Goal: Task Accomplishment & Management: Manage account settings

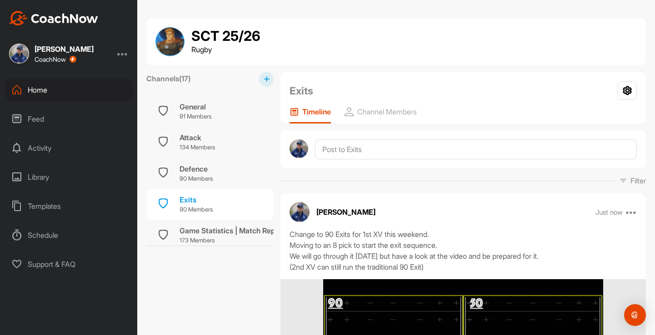
click at [203, 103] on div "General" at bounding box center [196, 106] width 32 height 11
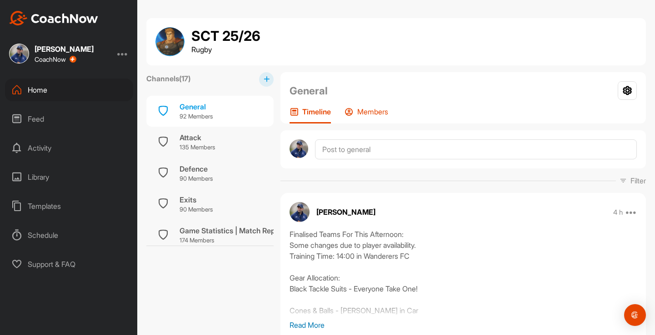
click at [383, 120] on div "Members" at bounding box center [367, 115] width 44 height 16
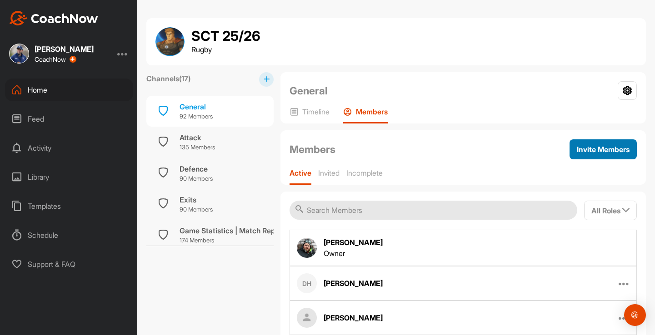
click at [599, 150] on span "Invite Members" at bounding box center [603, 149] width 53 height 9
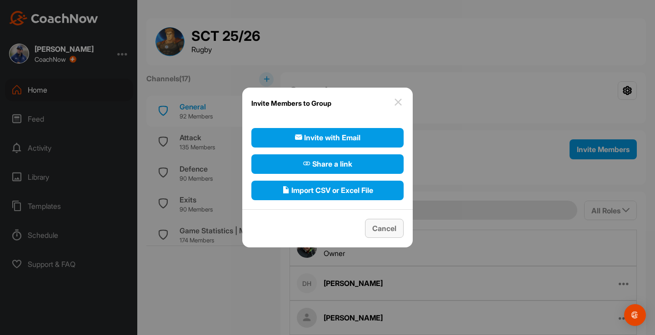
click at [378, 230] on span "Cancel" at bounding box center [384, 228] width 24 height 9
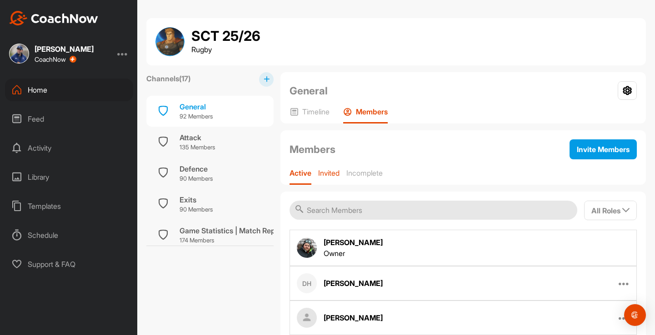
click at [324, 174] on p "Invited" at bounding box center [328, 173] width 21 height 9
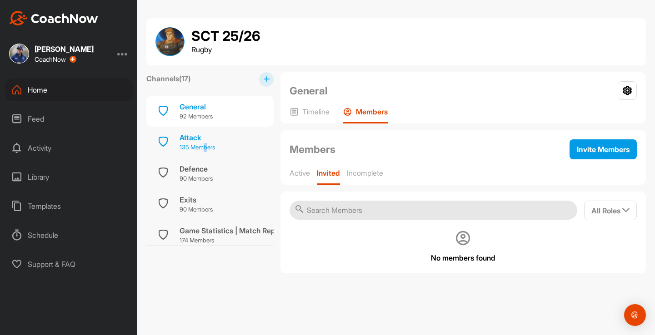
click at [206, 146] on p "135 Members" at bounding box center [197, 147] width 35 height 9
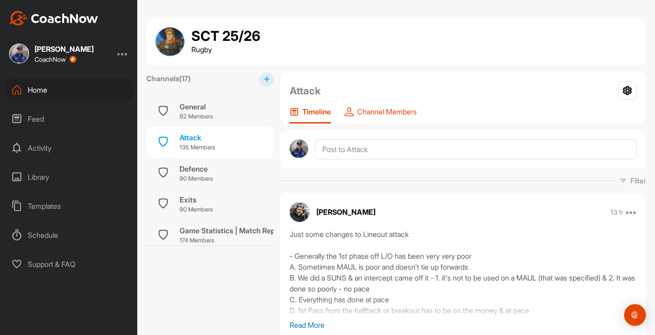
click at [390, 115] on p "Channel Members" at bounding box center [387, 111] width 60 height 9
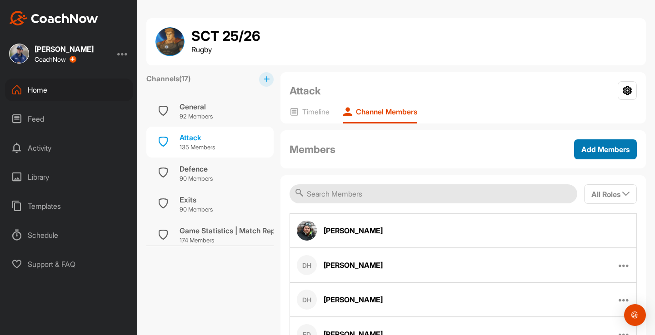
click at [609, 143] on button "Add Members" at bounding box center [605, 150] width 63 height 20
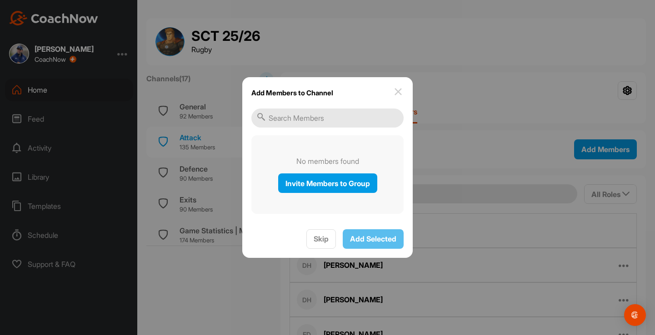
click at [205, 171] on div at bounding box center [327, 167] width 655 height 335
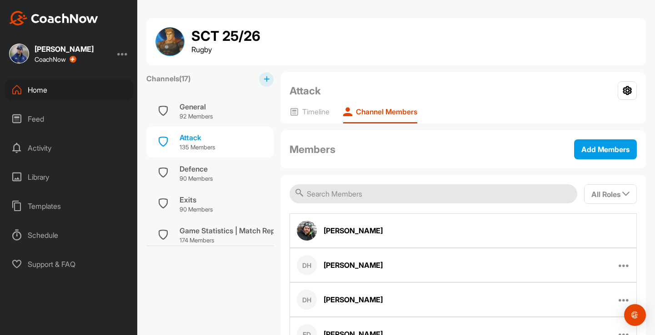
click at [205, 171] on div "Defence" at bounding box center [196, 169] width 33 height 11
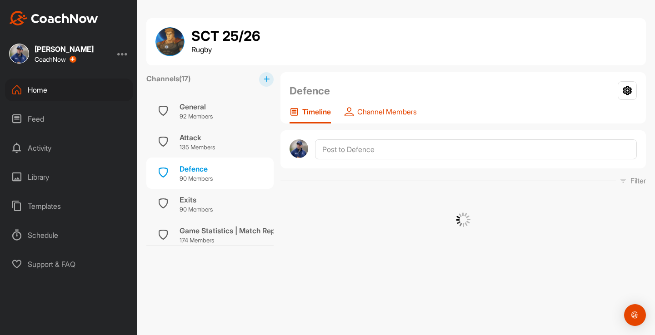
click at [392, 109] on p "Channel Members" at bounding box center [387, 111] width 60 height 9
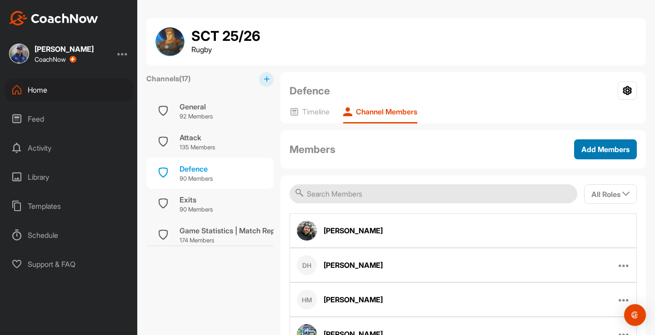
click at [606, 154] on div "Add Members" at bounding box center [605, 149] width 48 height 11
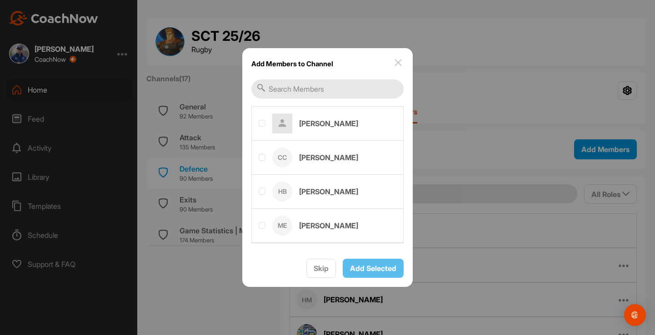
click at [262, 126] on div at bounding box center [262, 124] width 7 height 9
click at [263, 160] on label at bounding box center [262, 157] width 7 height 7
click at [259, 155] on input "checkbox" at bounding box center [259, 154] width 0 height 0
checkbox input "true"
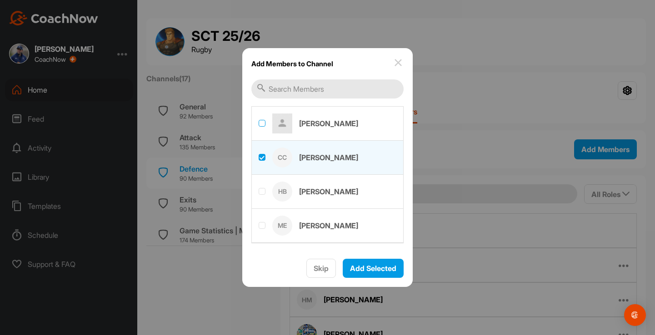
click at [260, 124] on label at bounding box center [262, 123] width 7 height 7
click at [259, 120] on input "checkbox" at bounding box center [259, 120] width 0 height 0
checkbox input "true"
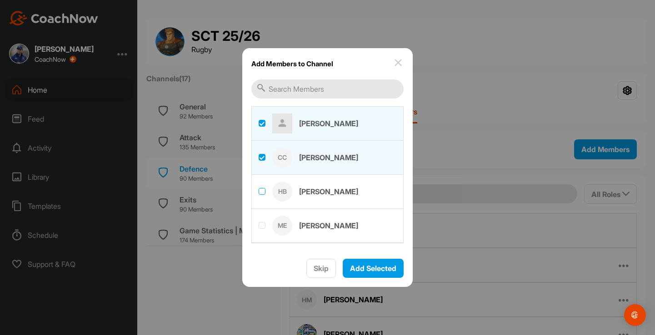
click at [264, 192] on label at bounding box center [262, 191] width 7 height 7
click at [259, 189] on input "checkbox" at bounding box center [259, 188] width 0 height 0
checkbox input "true"
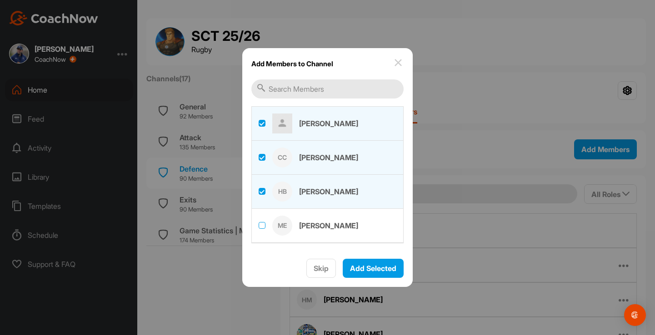
click at [264, 229] on label at bounding box center [262, 225] width 7 height 7
click at [259, 223] on input "checkbox" at bounding box center [259, 222] width 0 height 0
checkbox input "true"
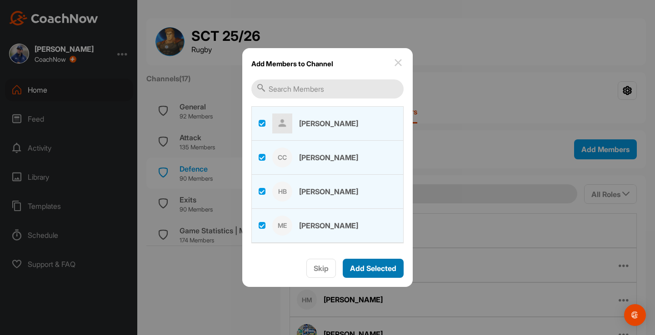
click at [368, 267] on span "Add Selected" at bounding box center [373, 268] width 46 height 9
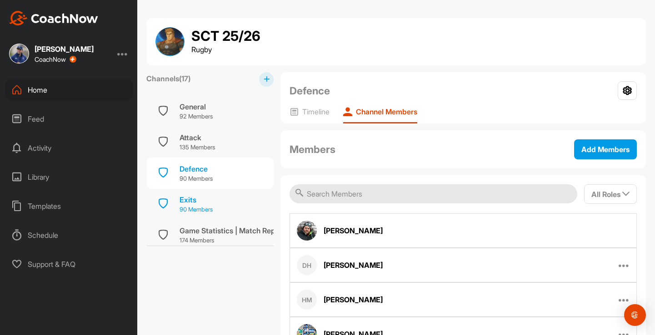
click at [201, 202] on div "Exits" at bounding box center [196, 200] width 33 height 11
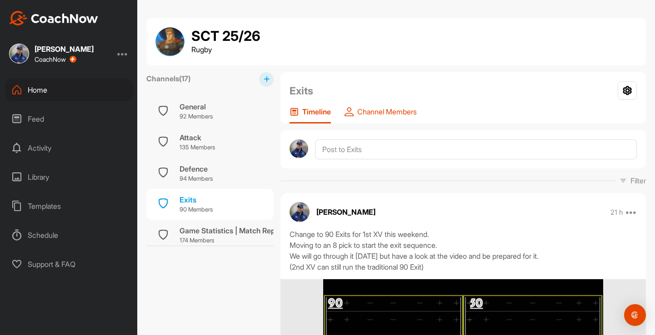
click at [397, 111] on p "Channel Members" at bounding box center [387, 111] width 60 height 9
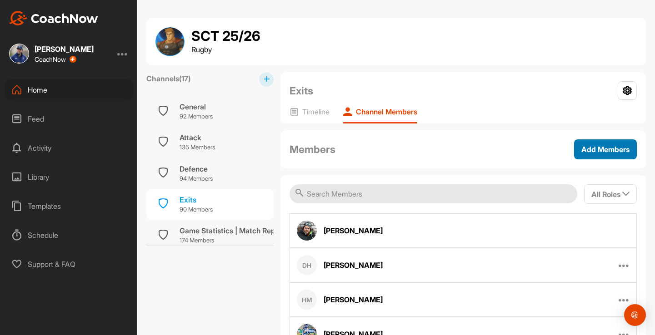
click at [622, 145] on span "Add Members" at bounding box center [605, 149] width 48 height 9
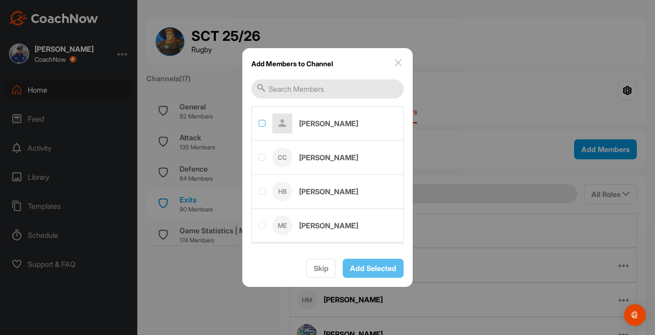
click at [263, 124] on label at bounding box center [262, 123] width 7 height 7
click at [259, 120] on input "checkbox" at bounding box center [259, 120] width 0 height 0
checkbox input "true"
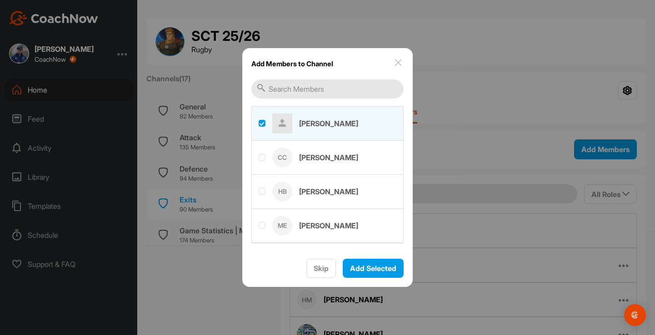
click at [261, 153] on label at bounding box center [327, 157] width 151 height 32
click at [259, 154] on input "checkbox" at bounding box center [259, 154] width 0 height 0
checkbox input "true"
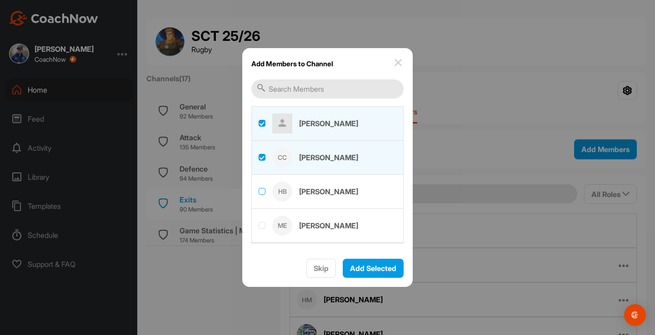
click at [261, 188] on label at bounding box center [262, 191] width 7 height 7
click at [259, 188] on input "checkbox" at bounding box center [259, 188] width 0 height 0
checkbox input "true"
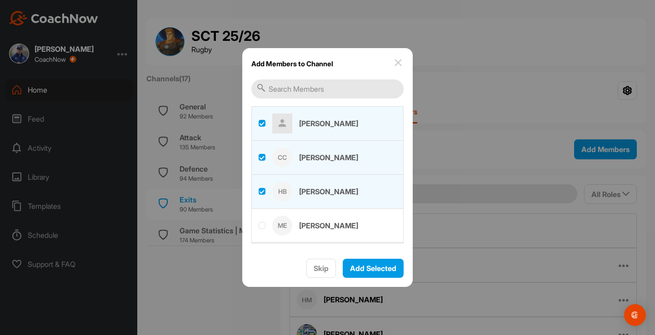
click at [262, 230] on div at bounding box center [262, 226] width 7 height 9
click at [264, 224] on label at bounding box center [262, 225] width 7 height 7
click at [259, 223] on input "checkbox" at bounding box center [259, 222] width 0 height 0
checkbox input "true"
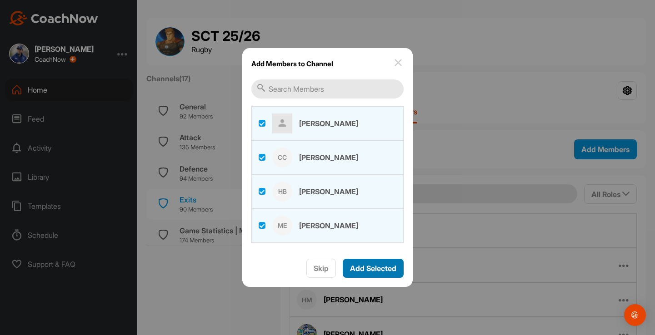
click at [371, 266] on span "Add Selected" at bounding box center [373, 268] width 46 height 9
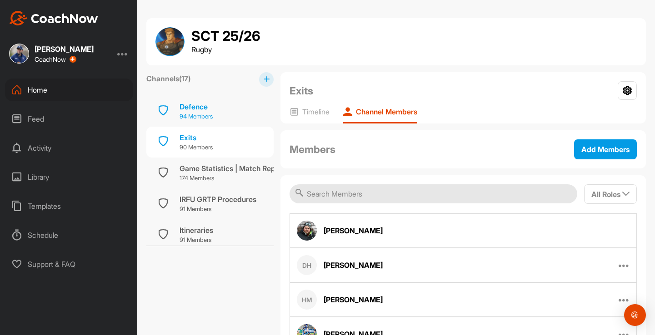
scroll to position [74, 0]
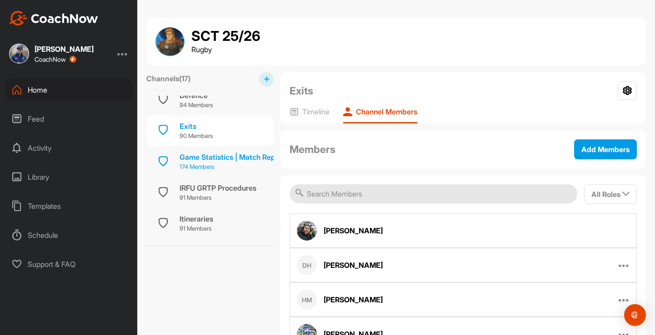
click at [218, 160] on div "Game Statistics | Match Report" at bounding box center [232, 157] width 105 height 11
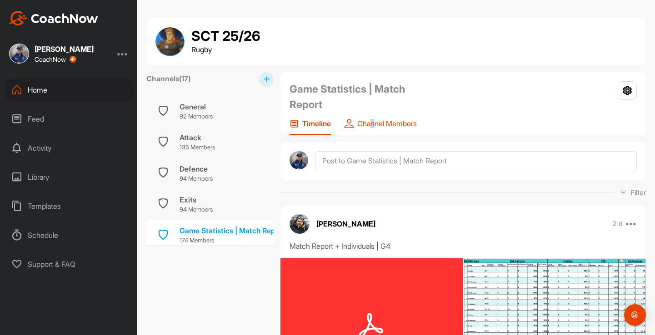
click at [374, 124] on p "Channel Members" at bounding box center [387, 123] width 60 height 9
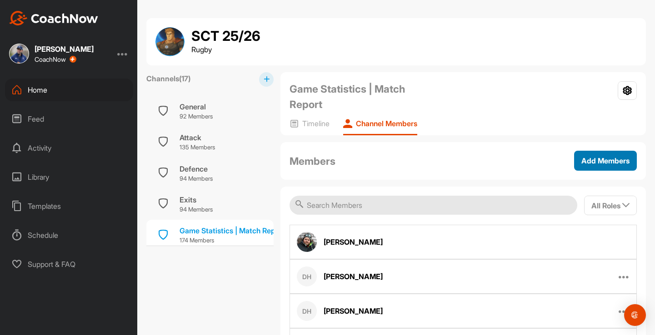
click at [581, 162] on span "Add Members" at bounding box center [605, 160] width 48 height 9
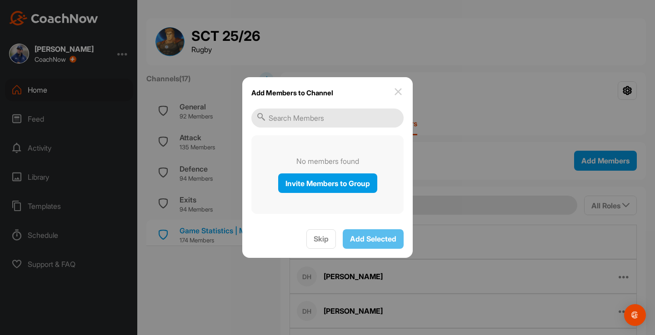
click at [400, 95] on img at bounding box center [398, 91] width 11 height 11
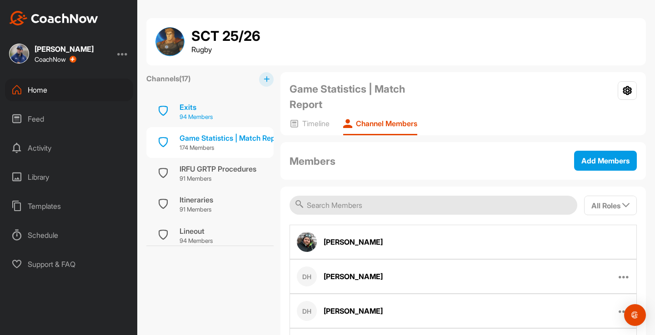
scroll to position [101, 0]
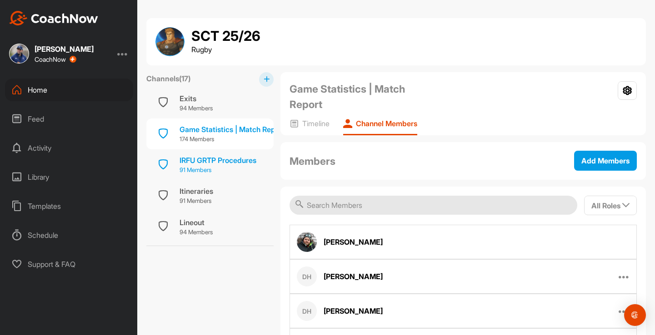
click at [207, 168] on p "91 Members" at bounding box center [218, 170] width 77 height 9
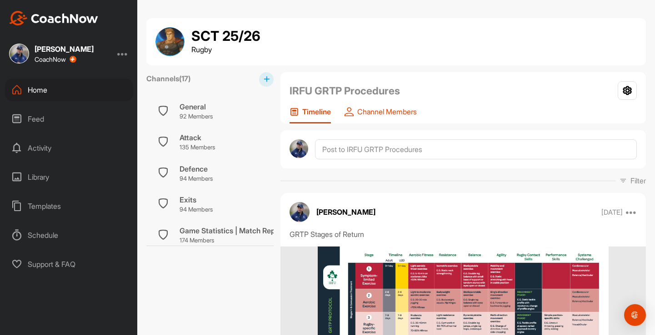
click at [379, 111] on p "Channel Members" at bounding box center [387, 111] width 60 height 9
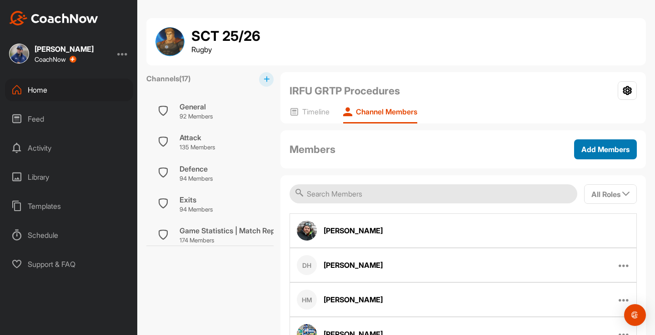
click at [621, 153] on span "Add Members" at bounding box center [605, 149] width 48 height 9
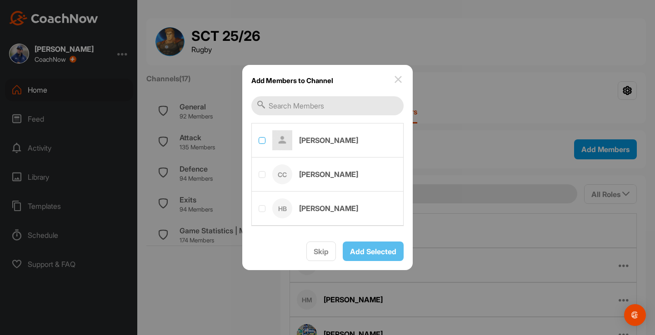
click at [260, 140] on label at bounding box center [262, 140] width 7 height 7
click at [259, 138] on input "checkbox" at bounding box center [259, 137] width 0 height 0
checkbox input "true"
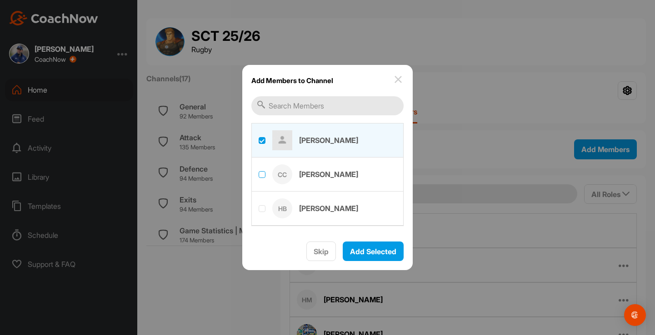
click at [260, 175] on label at bounding box center [262, 174] width 7 height 7
click at [259, 172] on input "checkbox" at bounding box center [259, 171] width 0 height 0
checkbox input "true"
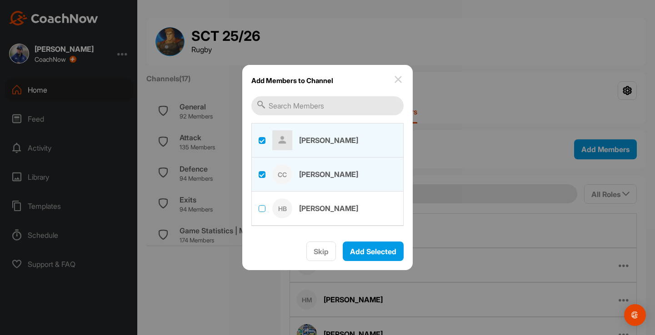
click at [260, 208] on label at bounding box center [262, 208] width 7 height 7
click at [259, 206] on input "checkbox" at bounding box center [259, 205] width 0 height 0
checkbox input "true"
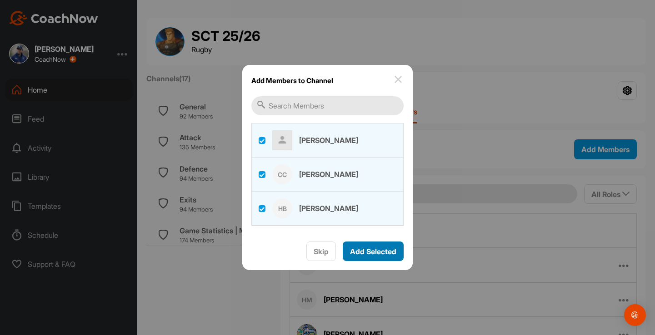
click at [374, 247] on span "Add Selected" at bounding box center [373, 251] width 46 height 9
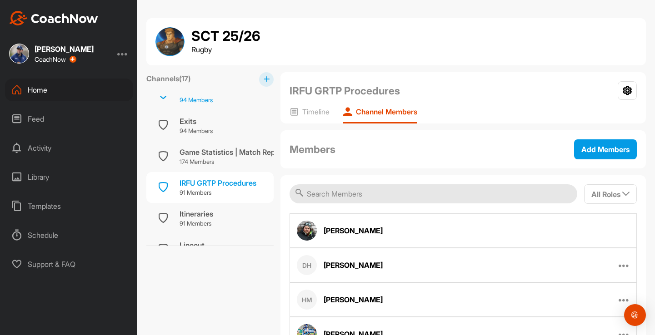
scroll to position [79, 0]
click at [210, 210] on div "Itineraries" at bounding box center [197, 213] width 34 height 11
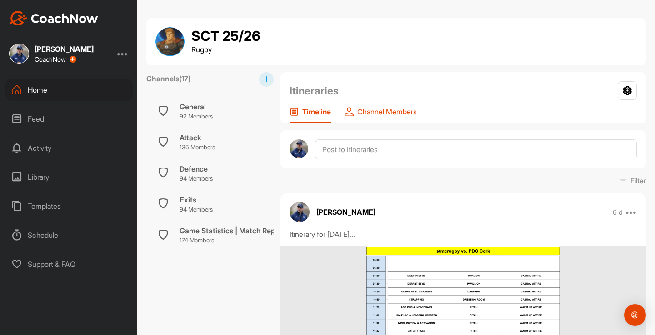
click at [397, 115] on p "Channel Members" at bounding box center [387, 111] width 60 height 9
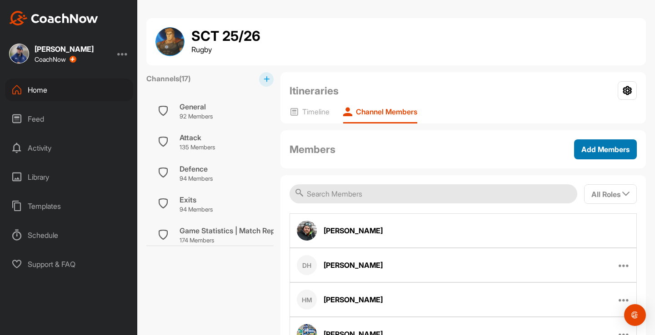
click at [614, 150] on span "Add Members" at bounding box center [605, 149] width 48 height 9
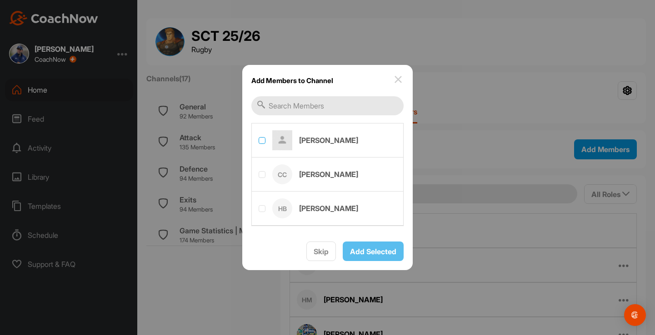
click at [259, 140] on label at bounding box center [262, 140] width 7 height 7
click at [259, 138] on input "checkbox" at bounding box center [259, 137] width 0 height 0
checkbox input "true"
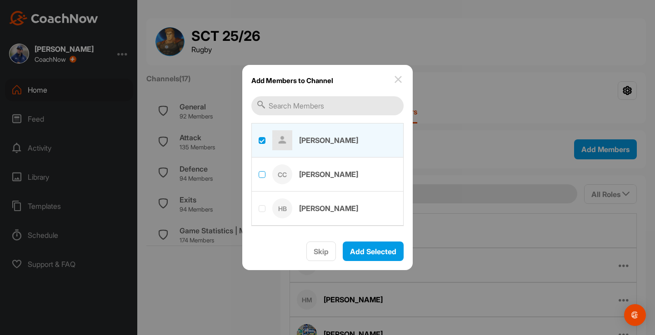
click at [259, 171] on div at bounding box center [262, 175] width 7 height 9
click at [265, 201] on label at bounding box center [327, 208] width 151 height 32
click at [259, 205] on input "checkbox" at bounding box center [259, 205] width 0 height 0
checkbox input "true"
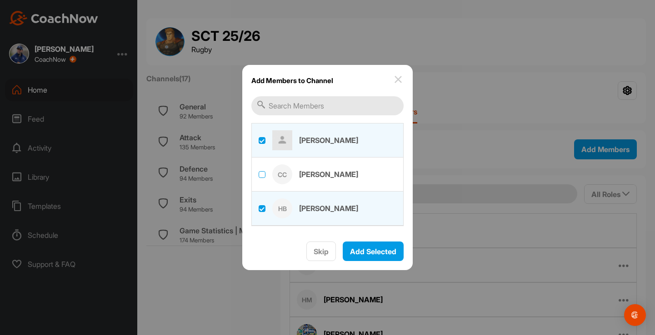
click at [264, 173] on label at bounding box center [262, 174] width 7 height 7
click at [259, 172] on input "checkbox" at bounding box center [259, 171] width 0 height 0
checkbox input "true"
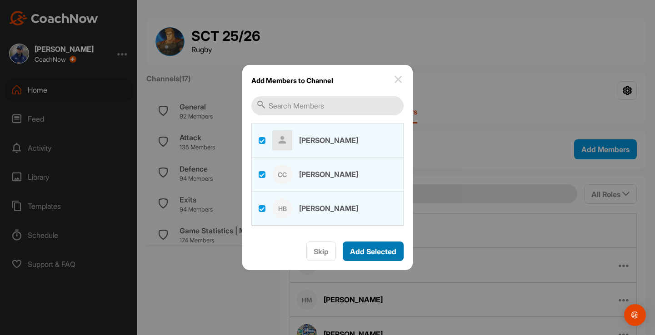
click at [374, 250] on span "Add Selected" at bounding box center [373, 251] width 46 height 9
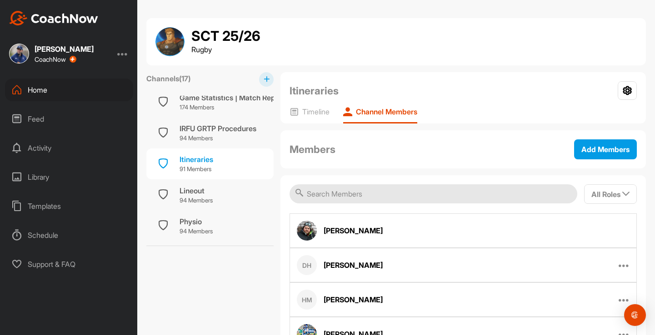
scroll to position [135, 0]
click at [201, 182] on div "Lineout 94 Members" at bounding box center [209, 192] width 127 height 31
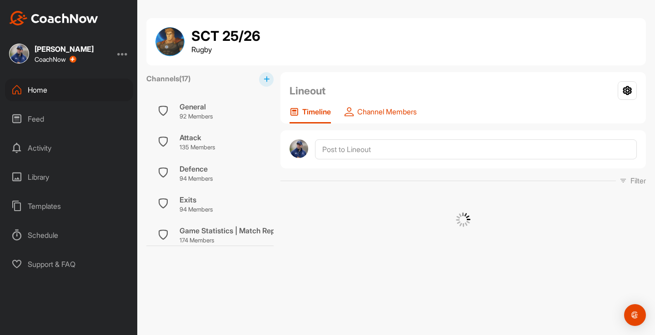
click at [395, 115] on p "Channel Members" at bounding box center [387, 111] width 60 height 9
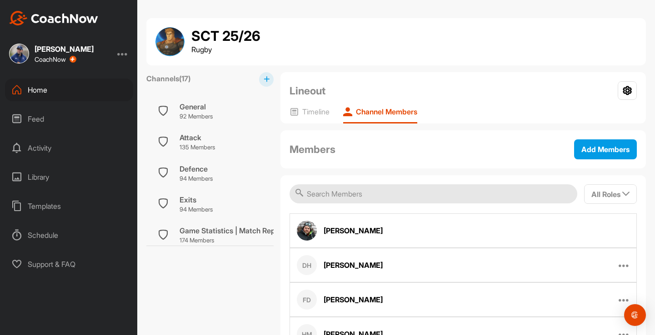
click at [628, 159] on div "Members Add Members" at bounding box center [463, 150] width 347 height 20
click at [624, 154] on div "Add Members" at bounding box center [605, 149] width 48 height 11
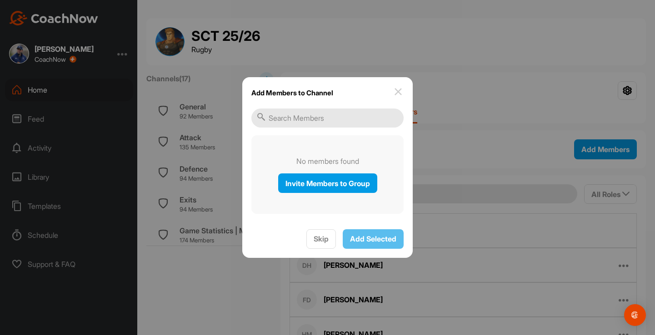
click at [402, 91] on img at bounding box center [398, 91] width 11 height 11
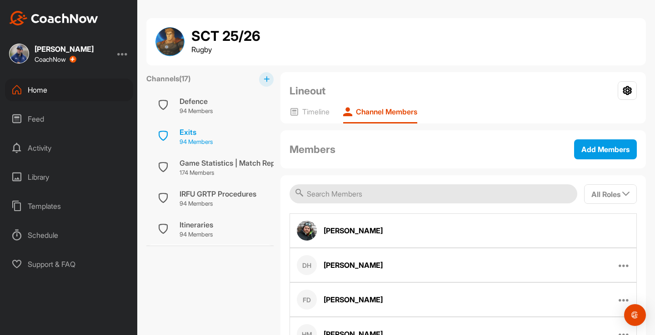
scroll to position [84, 0]
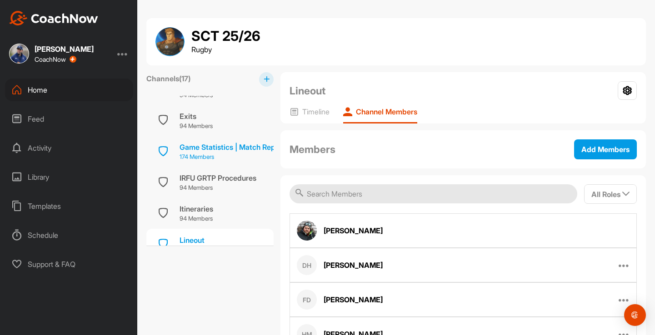
click at [215, 151] on div "Game Statistics | Match Report" at bounding box center [232, 147] width 105 height 11
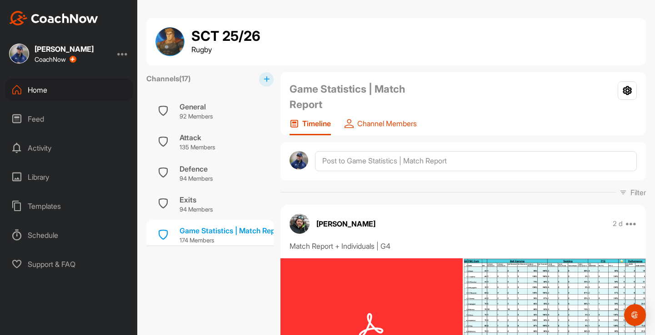
click at [403, 130] on div "Channel Members" at bounding box center [381, 127] width 72 height 16
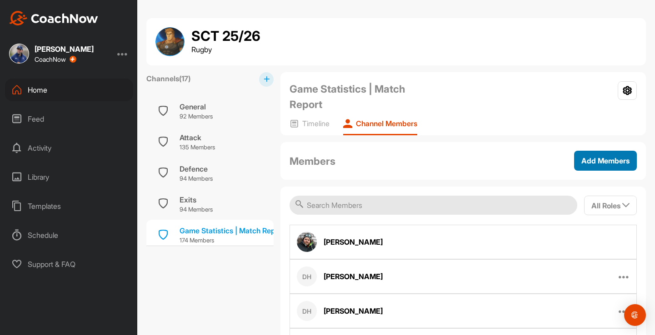
click at [620, 161] on span "Add Members" at bounding box center [605, 160] width 48 height 9
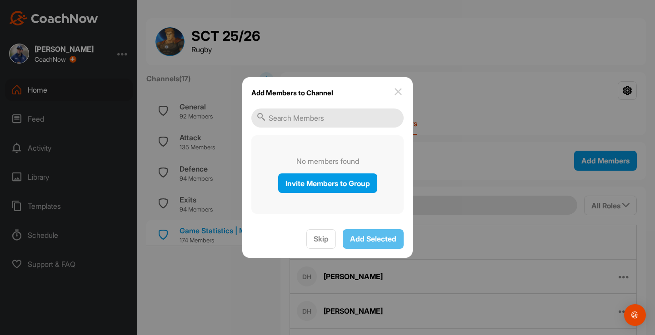
click at [399, 92] on img at bounding box center [398, 91] width 11 height 11
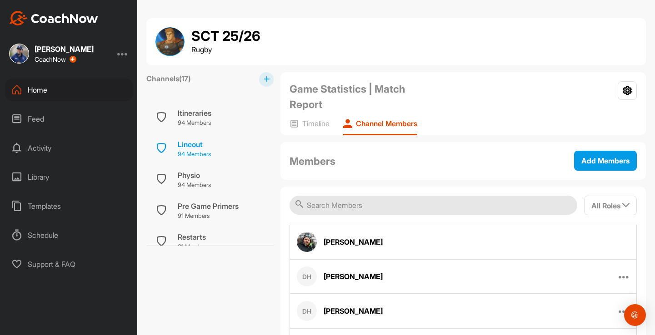
scroll to position [175, 2]
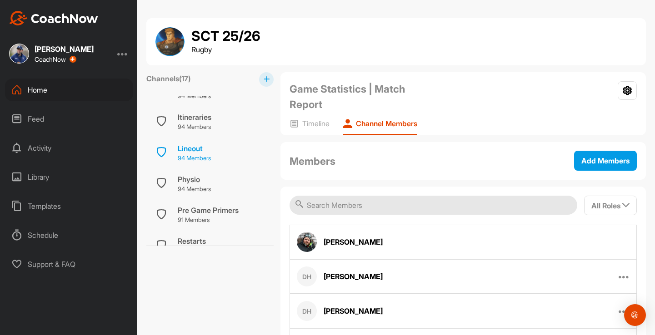
click at [197, 155] on p "94 Members" at bounding box center [194, 158] width 33 height 9
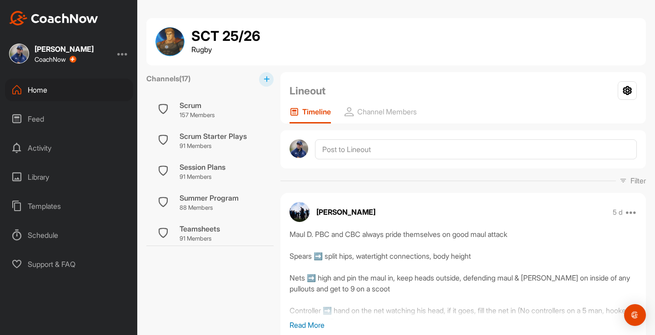
scroll to position [408, 0]
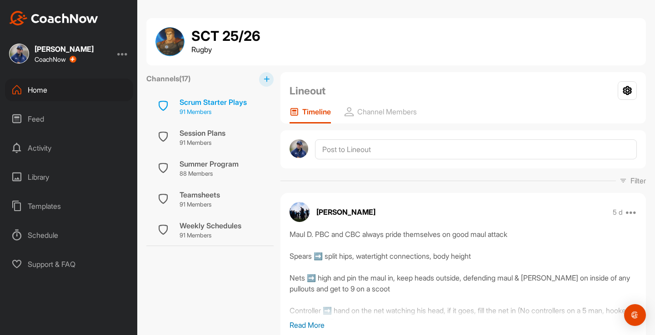
click at [207, 107] on span "Scrum Starter Plays 91 Members" at bounding box center [213, 107] width 67 height 20
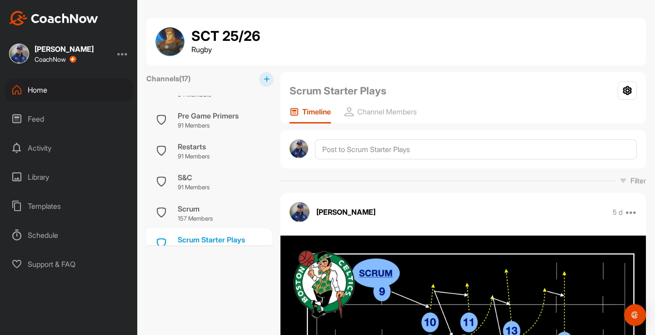
scroll to position [258, 2]
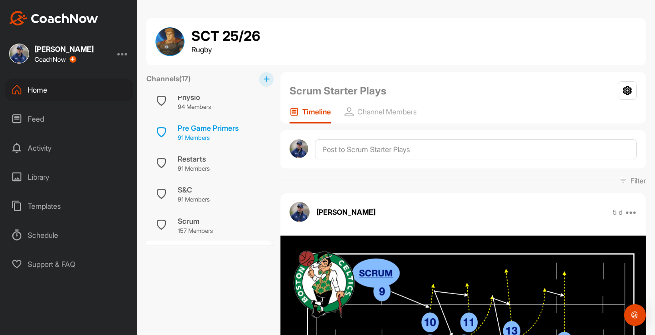
click at [206, 135] on p "91 Members" at bounding box center [208, 138] width 61 height 9
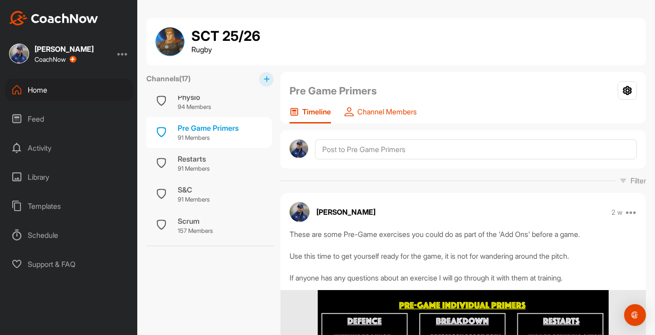
click at [416, 112] on p "Channel Members" at bounding box center [387, 111] width 60 height 9
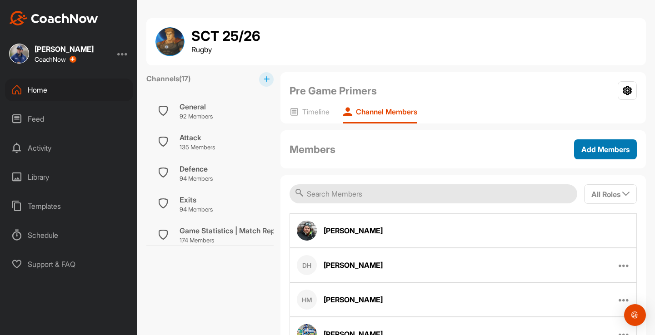
click at [629, 157] on button "Add Members" at bounding box center [605, 150] width 63 height 20
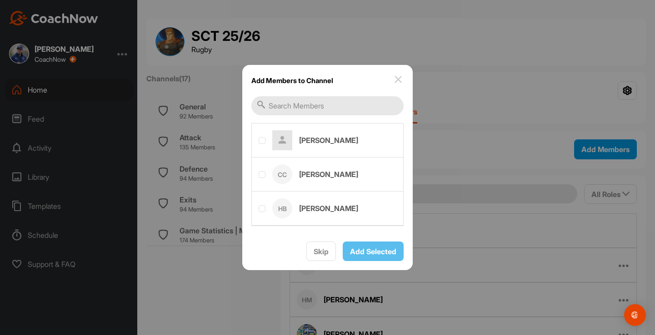
click at [258, 140] on label at bounding box center [327, 140] width 151 height 32
click at [259, 138] on input "checkbox" at bounding box center [259, 137] width 0 height 0
checkbox input "true"
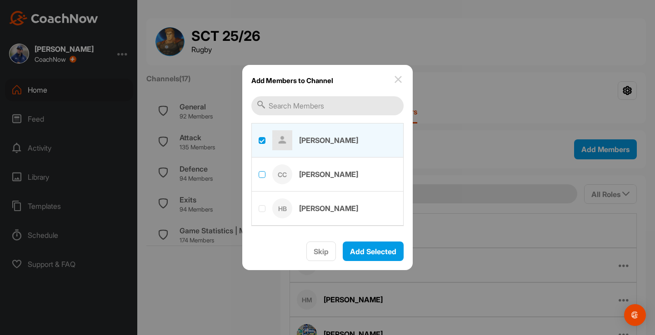
click at [260, 173] on label at bounding box center [262, 174] width 7 height 7
click at [259, 172] on input "checkbox" at bounding box center [259, 171] width 0 height 0
checkbox input "true"
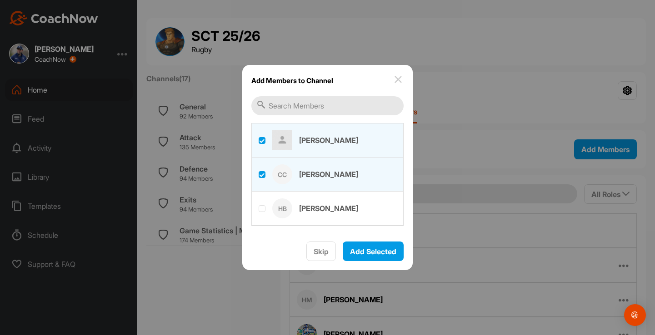
click at [260, 214] on label at bounding box center [327, 208] width 151 height 32
click at [259, 206] on input "checkbox" at bounding box center [259, 205] width 0 height 0
checkbox input "true"
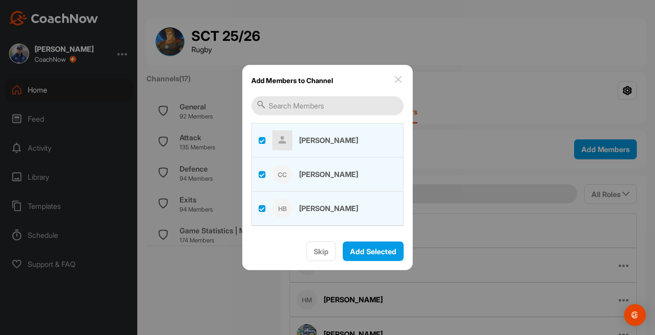
click at [362, 239] on div "[PERSON_NAME] [PERSON_NAME] HB [PERSON_NAME] Skip Add Selected" at bounding box center [327, 183] width 170 height 174
click at [367, 251] on span "Add Selected" at bounding box center [373, 251] width 46 height 9
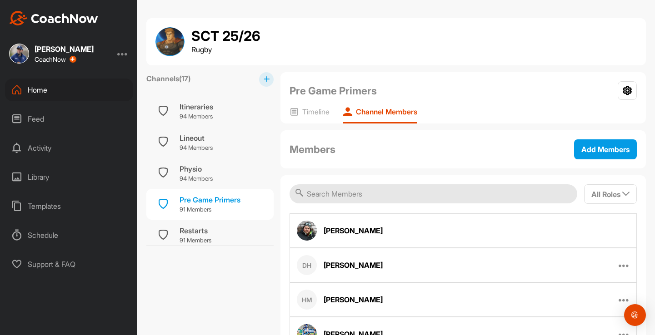
scroll to position [187, 0]
click at [195, 170] on div "Physio" at bounding box center [196, 167] width 33 height 11
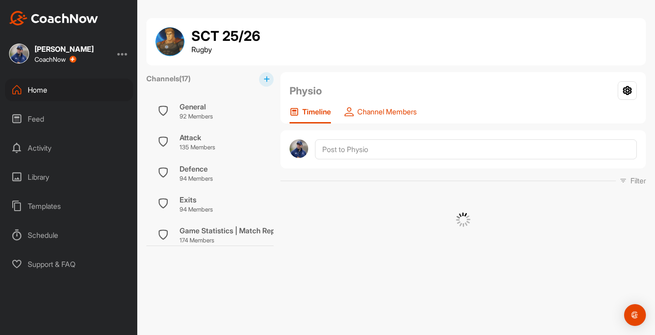
click at [401, 115] on p "Channel Members" at bounding box center [387, 111] width 60 height 9
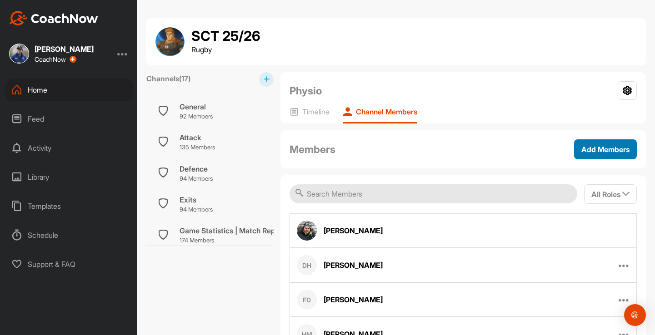
click at [589, 153] on span "Add Members" at bounding box center [605, 149] width 48 height 9
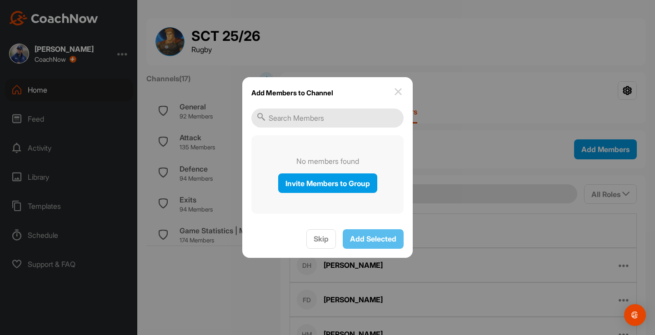
click at [401, 90] on img at bounding box center [398, 91] width 11 height 11
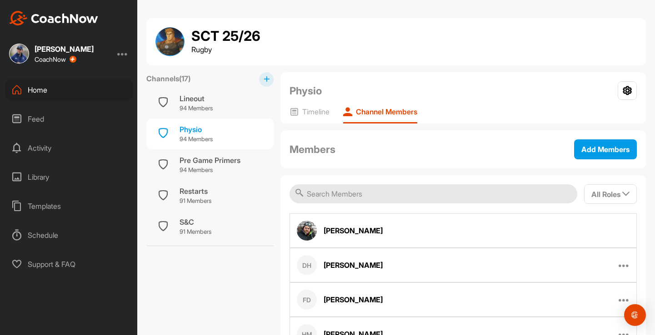
scroll to position [232, 0]
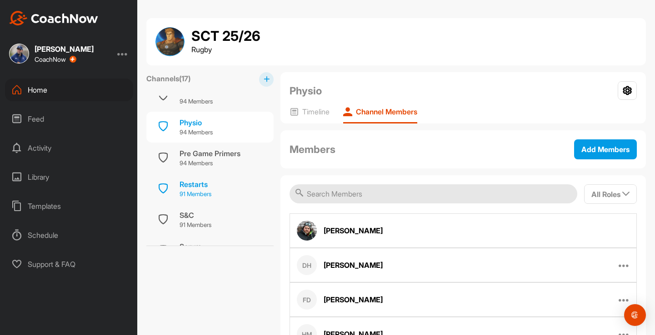
click at [203, 186] on div "Restarts" at bounding box center [196, 184] width 32 height 11
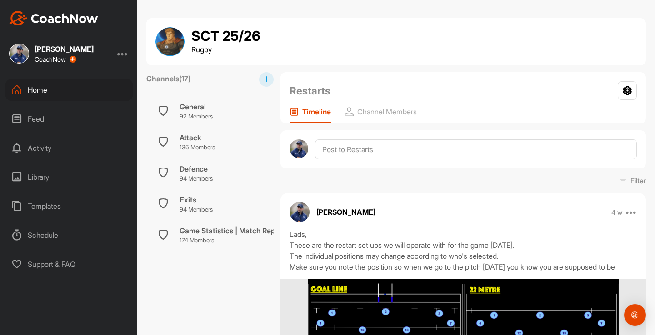
click at [395, 107] on div "Restarts Settings Leave Channel Timeline Channel Members" at bounding box center [462, 97] width 365 height 51
click at [398, 110] on p "Channel Members" at bounding box center [387, 111] width 60 height 9
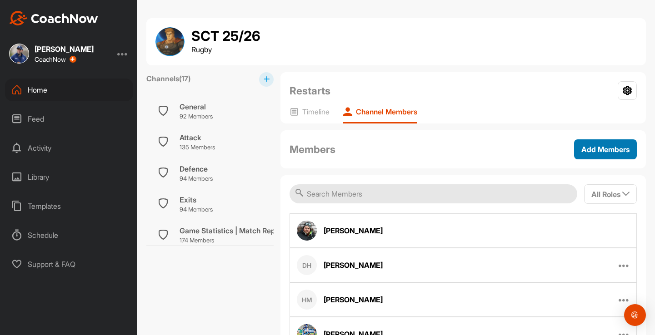
click at [614, 145] on span "Add Members" at bounding box center [605, 149] width 48 height 9
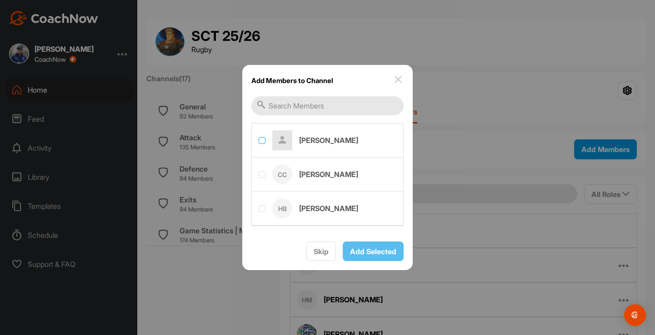
click at [259, 138] on label at bounding box center [262, 140] width 7 height 7
click at [259, 138] on input "checkbox" at bounding box center [259, 137] width 0 height 0
checkbox input "true"
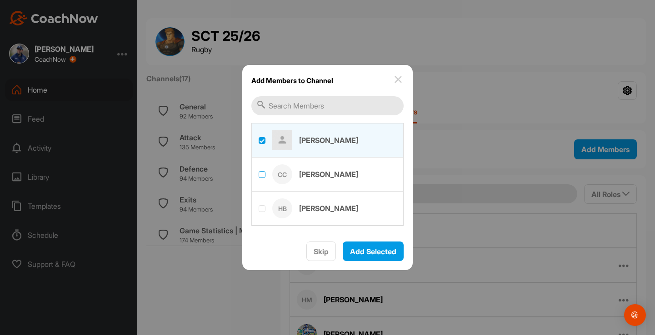
click at [264, 171] on label at bounding box center [262, 174] width 7 height 7
click at [259, 171] on input "checkbox" at bounding box center [259, 171] width 0 height 0
checkbox input "true"
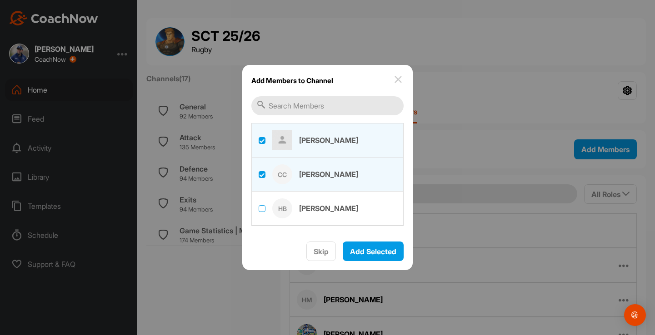
click at [261, 206] on label at bounding box center [262, 208] width 7 height 7
click at [259, 206] on input "checkbox" at bounding box center [259, 205] width 0 height 0
checkbox input "true"
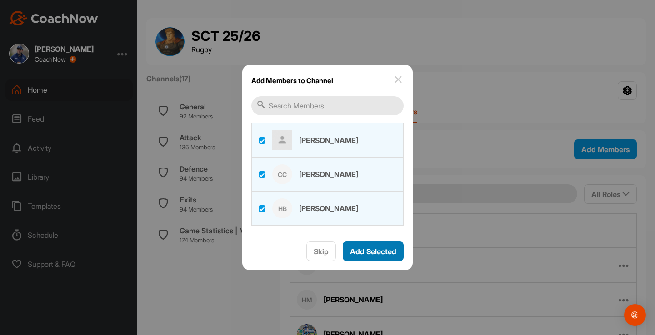
click at [366, 256] on div "Add Selected" at bounding box center [373, 251] width 46 height 11
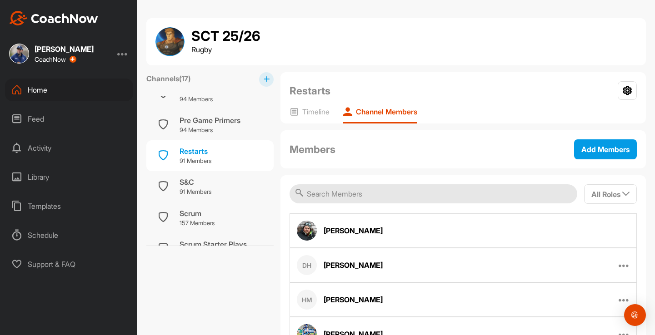
scroll to position [290, 0]
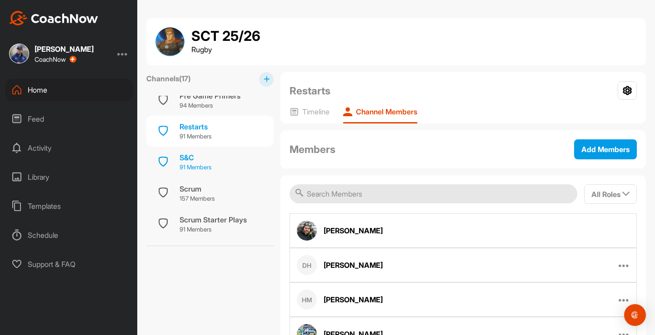
click at [193, 168] on p "91 Members" at bounding box center [196, 167] width 32 height 9
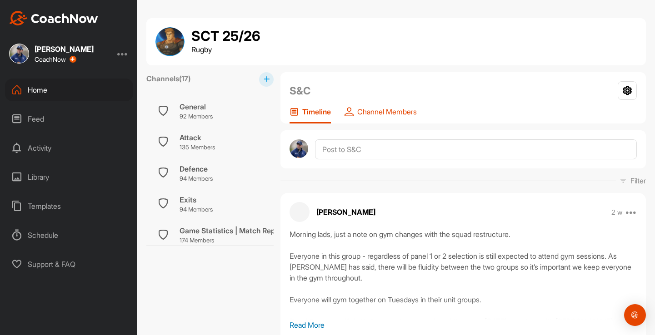
click at [390, 115] on p "Channel Members" at bounding box center [387, 111] width 60 height 9
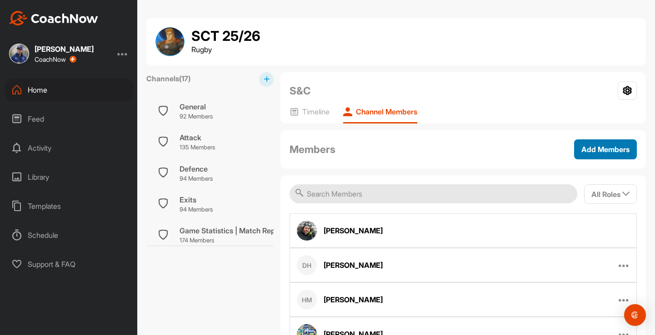
click at [610, 148] on span "Add Members" at bounding box center [605, 149] width 48 height 9
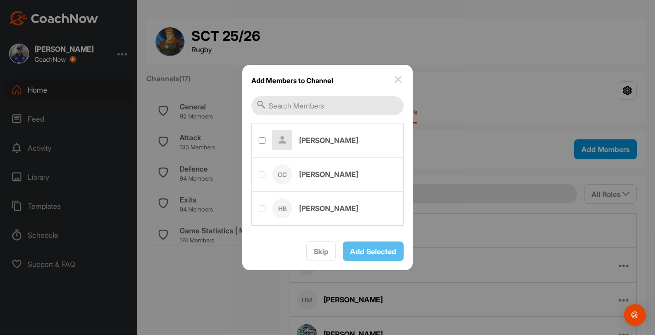
click at [261, 139] on label at bounding box center [262, 140] width 7 height 7
click at [259, 138] on input "checkbox" at bounding box center [259, 137] width 0 height 0
checkbox input "true"
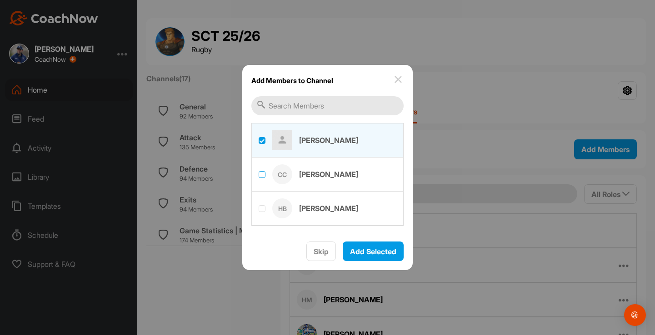
click at [263, 172] on label at bounding box center [262, 174] width 7 height 7
click at [259, 172] on input "checkbox" at bounding box center [259, 171] width 0 height 0
checkbox input "true"
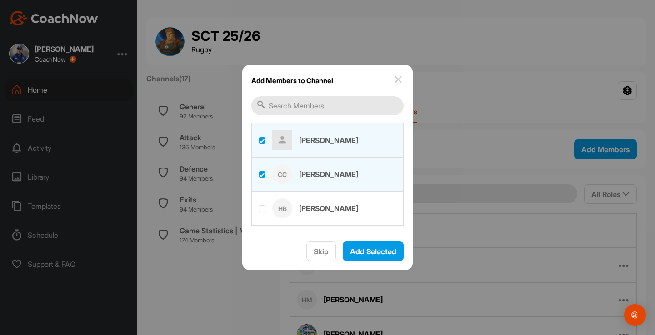
click at [263, 202] on label at bounding box center [327, 208] width 151 height 32
click at [259, 205] on input "checkbox" at bounding box center [259, 205] width 0 height 0
checkbox input "true"
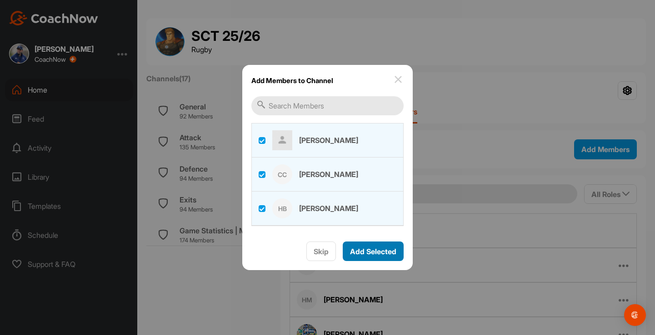
click at [360, 250] on span "Add Selected" at bounding box center [373, 251] width 46 height 9
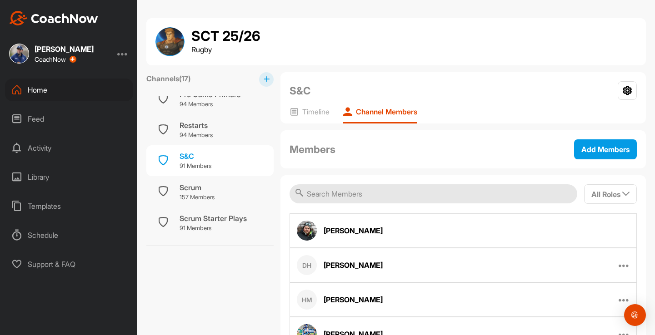
scroll to position [293, 0]
click at [203, 188] on div "Scrum" at bounding box center [197, 185] width 35 height 11
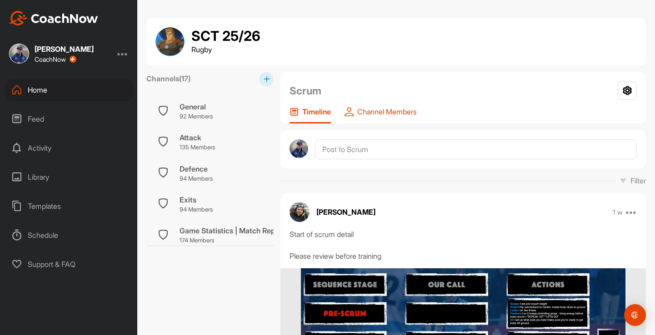
click at [380, 107] on p "Channel Members" at bounding box center [387, 111] width 60 height 9
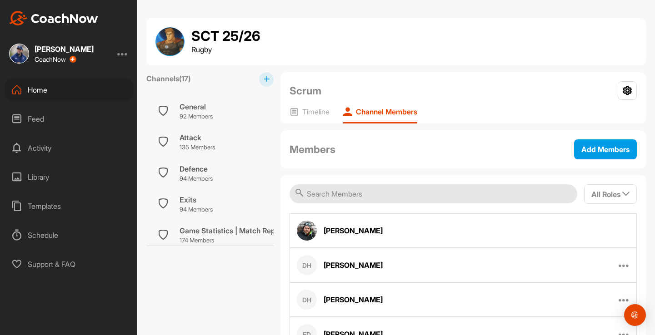
click at [593, 160] on div "Members Add Members" at bounding box center [462, 149] width 365 height 38
click at [598, 152] on span "Add Members" at bounding box center [605, 149] width 48 height 9
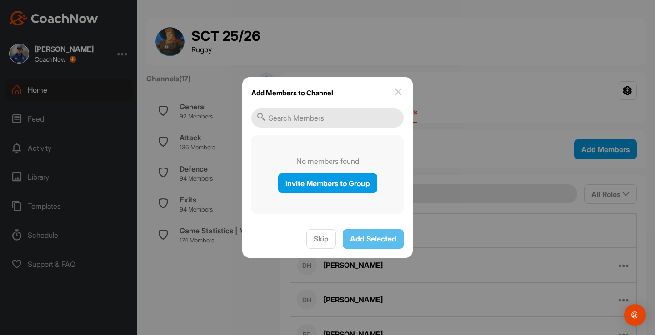
click at [401, 92] on img at bounding box center [398, 91] width 11 height 11
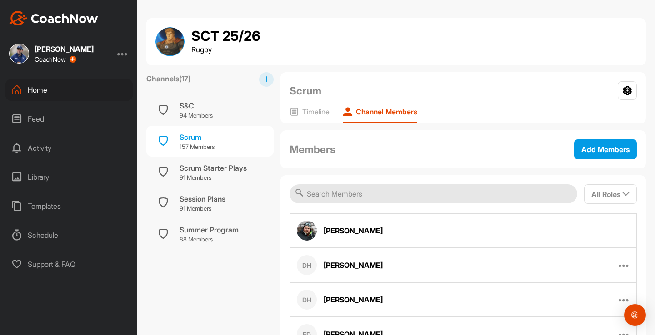
scroll to position [343, 0]
click at [210, 170] on div "Scrum Starter Plays" at bounding box center [213, 167] width 67 height 11
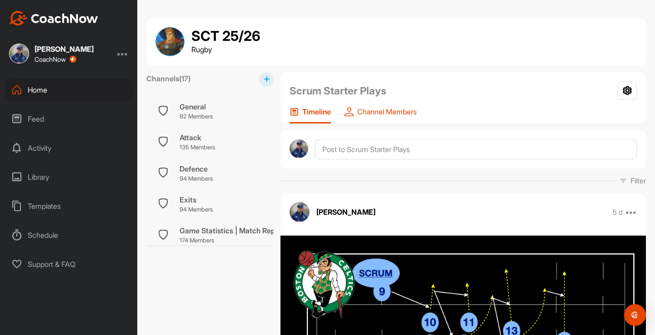
click at [386, 118] on div "Channel Members" at bounding box center [381, 115] width 72 height 16
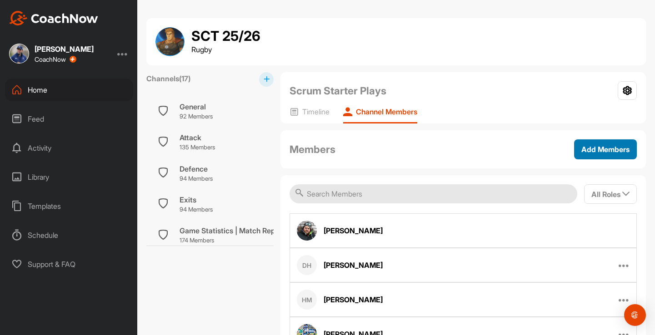
click at [601, 151] on span "Add Members" at bounding box center [605, 149] width 48 height 9
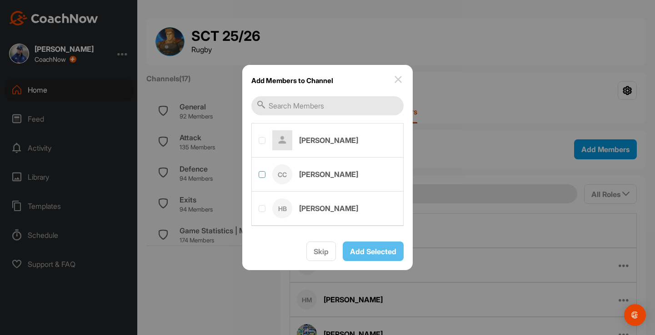
click at [262, 173] on label at bounding box center [262, 174] width 7 height 7
click at [259, 172] on input "checkbox" at bounding box center [259, 171] width 0 height 0
checkbox input "true"
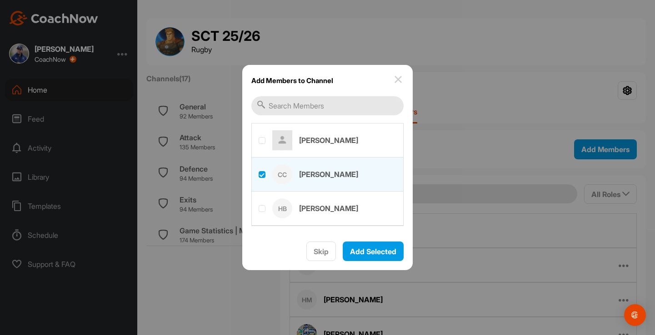
click at [266, 206] on label at bounding box center [327, 208] width 151 height 32
click at [259, 206] on input "checkbox" at bounding box center [259, 205] width 0 height 0
checkbox input "true"
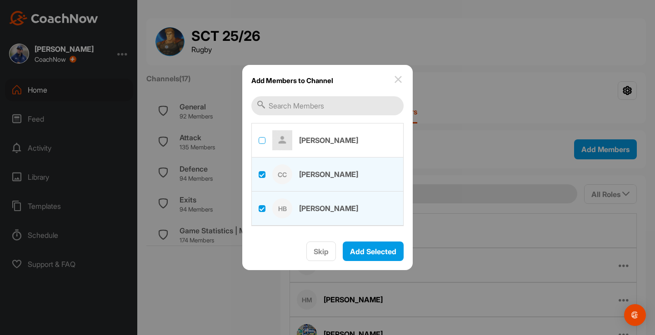
click at [264, 140] on label at bounding box center [262, 140] width 7 height 7
click at [259, 138] on input "checkbox" at bounding box center [259, 137] width 0 height 0
checkbox input "true"
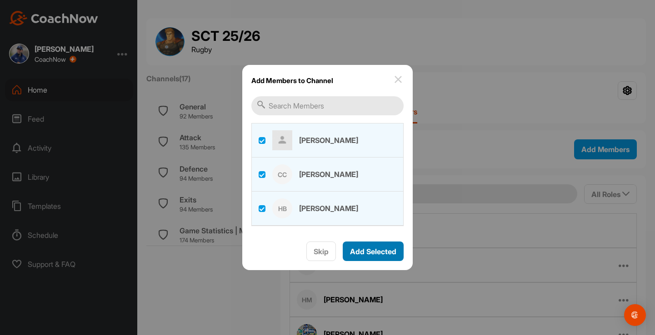
click at [371, 250] on span "Add Selected" at bounding box center [373, 251] width 46 height 9
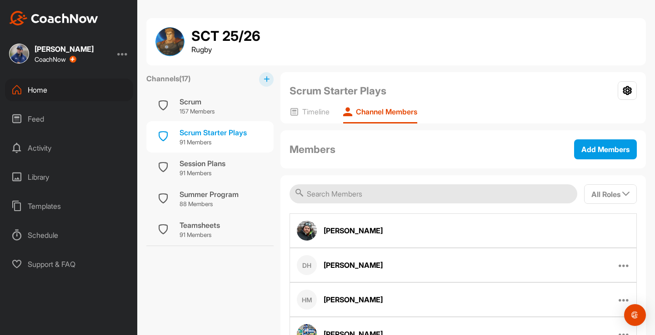
scroll to position [373, 0]
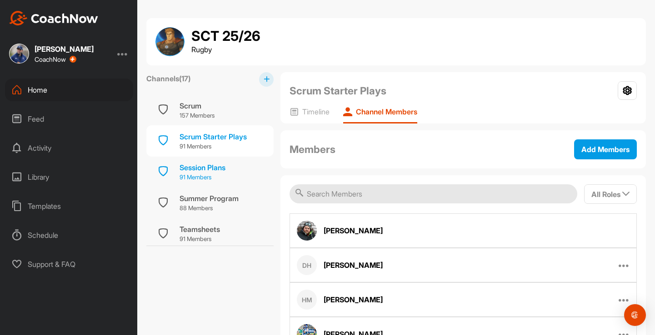
click at [206, 170] on div "Session Plans" at bounding box center [203, 167] width 46 height 11
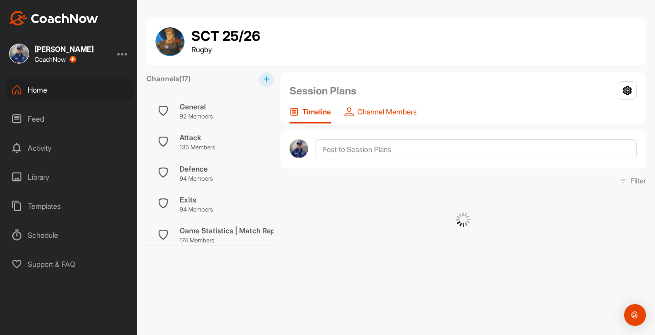
click at [387, 108] on p "Channel Members" at bounding box center [387, 111] width 60 height 9
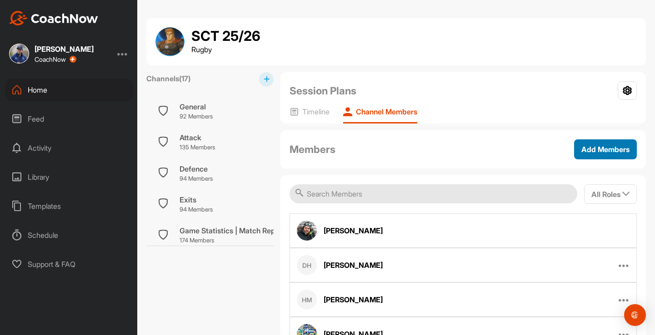
click at [585, 145] on span "Add Members" at bounding box center [605, 149] width 48 height 9
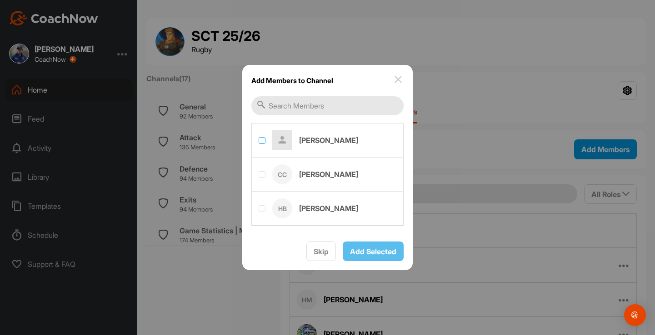
click at [261, 138] on label at bounding box center [262, 140] width 7 height 7
click at [259, 138] on input "checkbox" at bounding box center [259, 137] width 0 height 0
checkbox input "true"
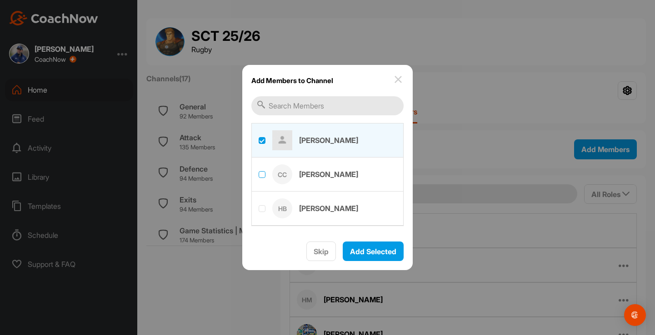
click at [261, 175] on label at bounding box center [262, 174] width 7 height 7
click at [259, 172] on input "checkbox" at bounding box center [259, 171] width 0 height 0
checkbox input "true"
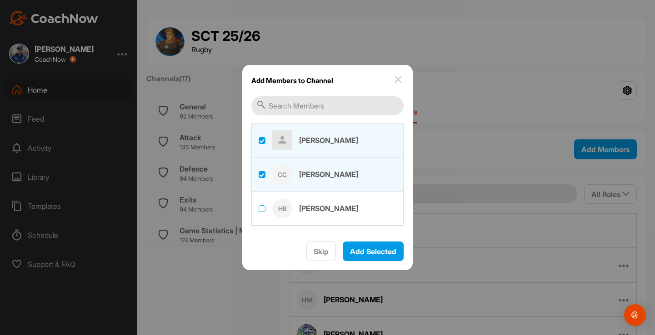
click at [261, 205] on label at bounding box center [262, 208] width 7 height 7
click at [259, 205] on input "checkbox" at bounding box center [259, 205] width 0 height 0
checkbox input "true"
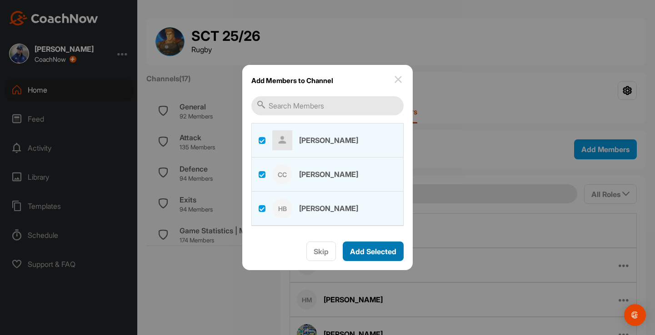
click at [356, 244] on button "Add Selected" at bounding box center [373, 252] width 61 height 20
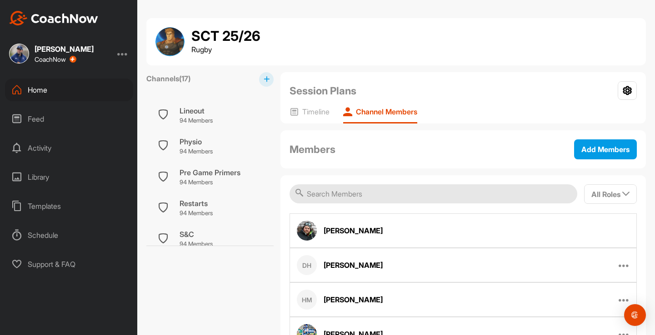
scroll to position [408, 0]
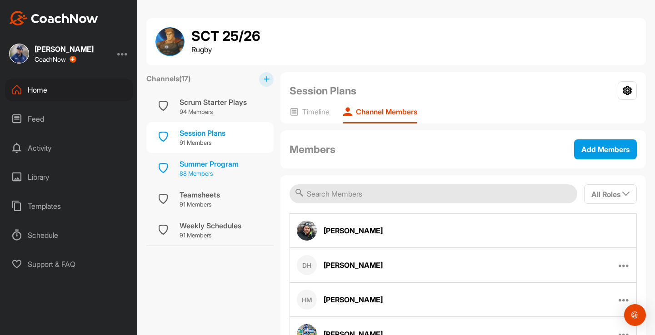
click at [196, 164] on div "Summer Program" at bounding box center [209, 164] width 59 height 11
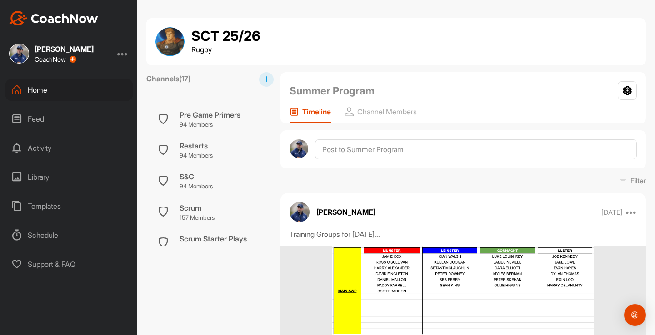
scroll to position [408, 0]
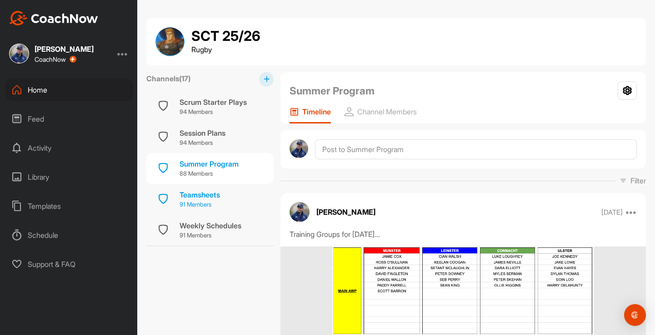
click at [203, 201] on p "91 Members" at bounding box center [200, 204] width 40 height 9
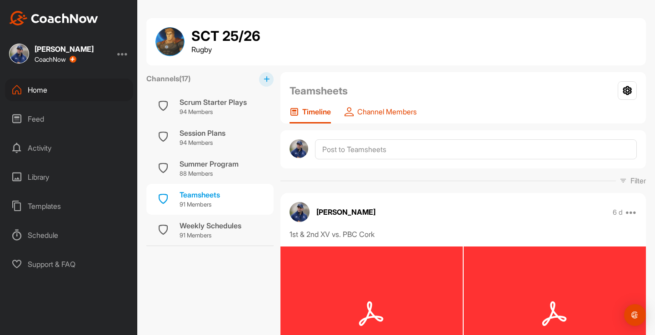
click at [417, 111] on p "Channel Members" at bounding box center [387, 111] width 60 height 9
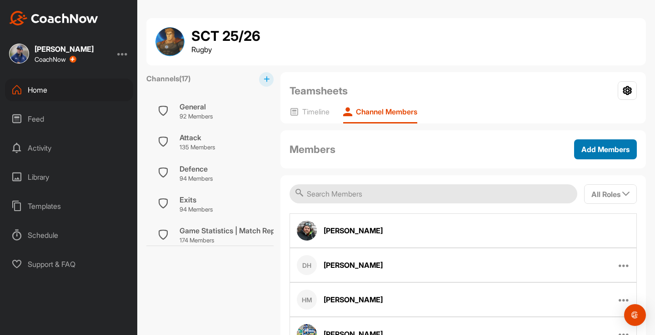
click at [600, 154] on div "Add Members" at bounding box center [605, 149] width 48 height 11
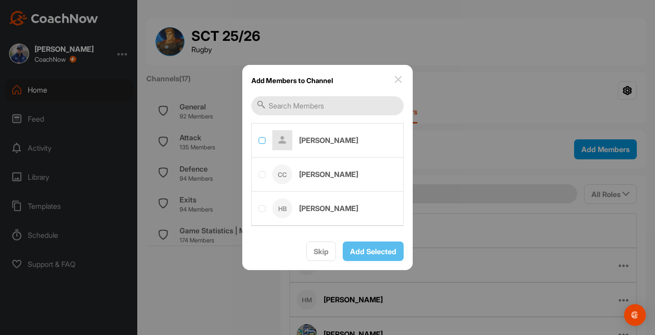
click at [260, 138] on label at bounding box center [262, 140] width 7 height 7
click at [259, 138] on input "checkbox" at bounding box center [259, 137] width 0 height 0
checkbox input "true"
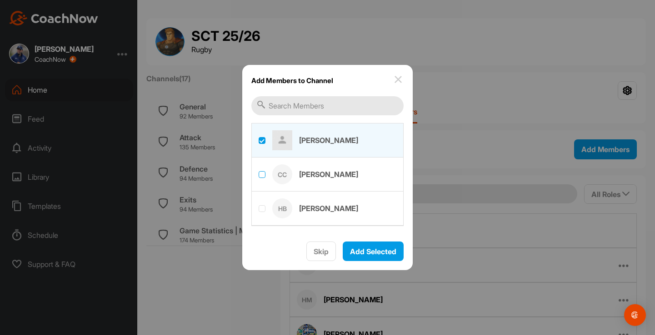
click at [260, 174] on label at bounding box center [262, 174] width 7 height 7
click at [259, 172] on input "checkbox" at bounding box center [259, 171] width 0 height 0
checkbox input "true"
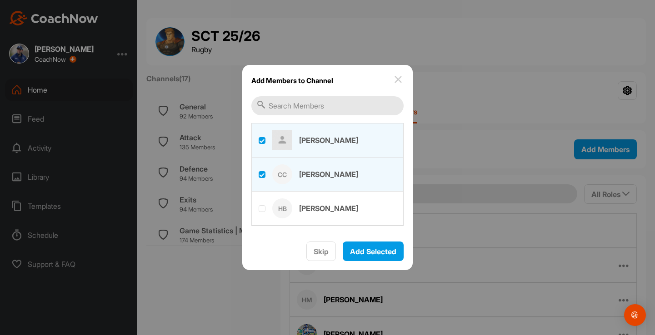
click at [261, 212] on div at bounding box center [262, 209] width 7 height 9
click at [262, 208] on label at bounding box center [262, 208] width 7 height 7
click at [259, 206] on input "checkbox" at bounding box center [259, 205] width 0 height 0
checkbox input "true"
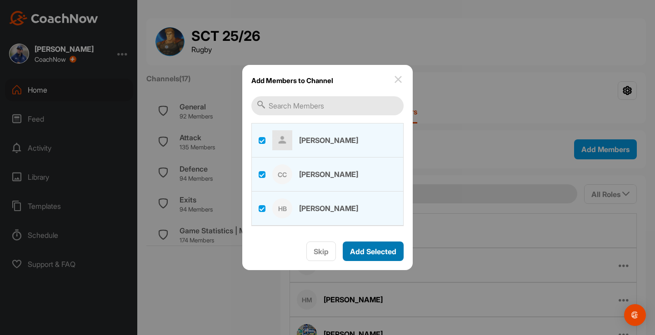
click at [367, 248] on span "Add Selected" at bounding box center [373, 251] width 46 height 9
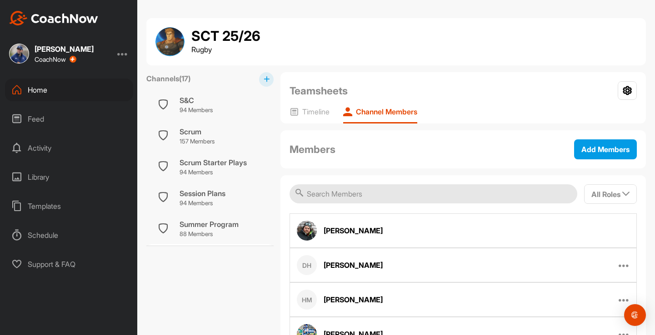
scroll to position [408, 0]
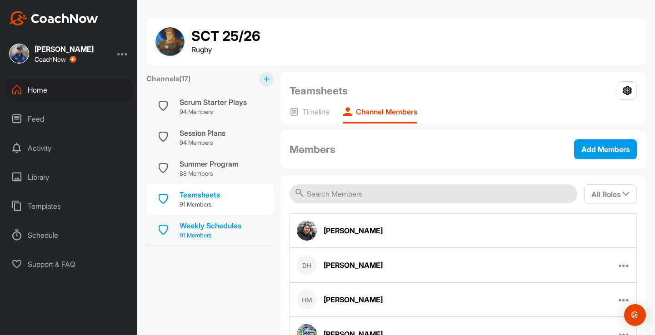
click at [197, 225] on div "Weekly Schedules" at bounding box center [211, 225] width 62 height 11
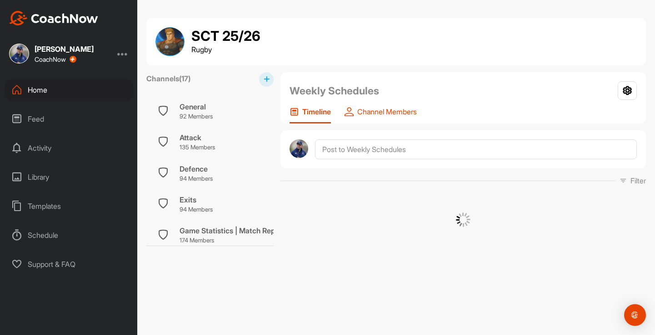
click at [390, 117] on div "Channel Members" at bounding box center [381, 115] width 72 height 16
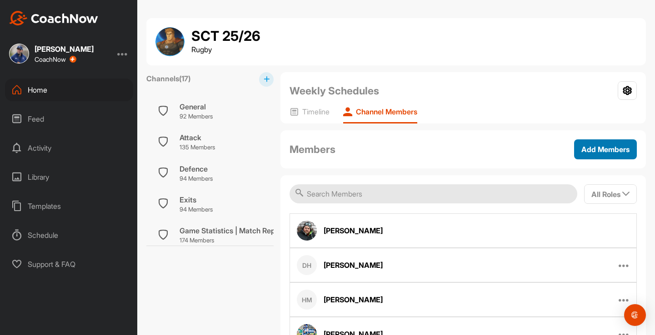
click at [587, 155] on button "Add Members" at bounding box center [605, 150] width 63 height 20
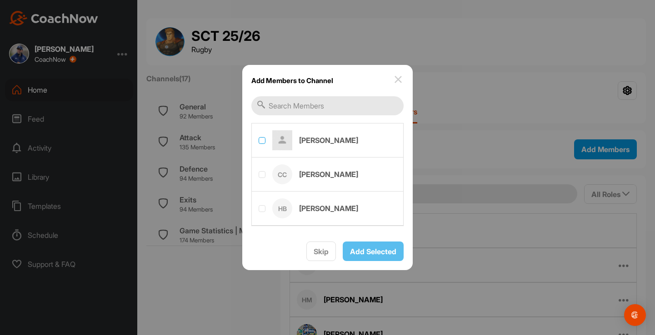
click at [262, 139] on label at bounding box center [262, 140] width 7 height 7
click at [259, 138] on input "checkbox" at bounding box center [259, 137] width 0 height 0
checkbox input "true"
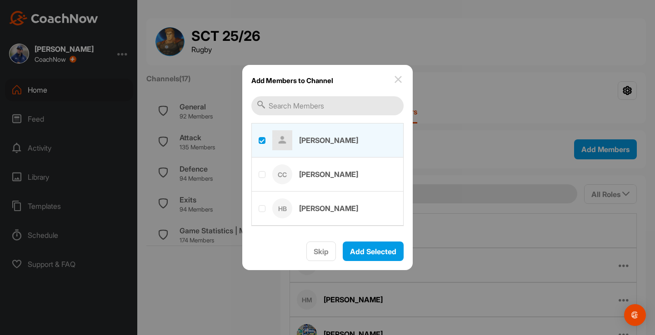
click at [260, 169] on label at bounding box center [327, 174] width 151 height 32
click at [259, 171] on input "checkbox" at bounding box center [259, 171] width 0 height 0
checkbox input "true"
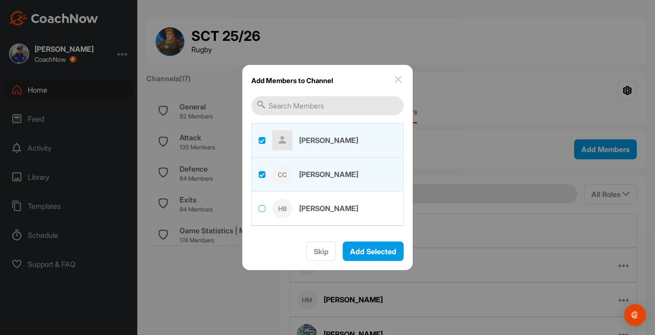
click at [262, 211] on label at bounding box center [262, 208] width 7 height 7
click at [259, 206] on input "checkbox" at bounding box center [259, 205] width 0 height 0
checkbox input "true"
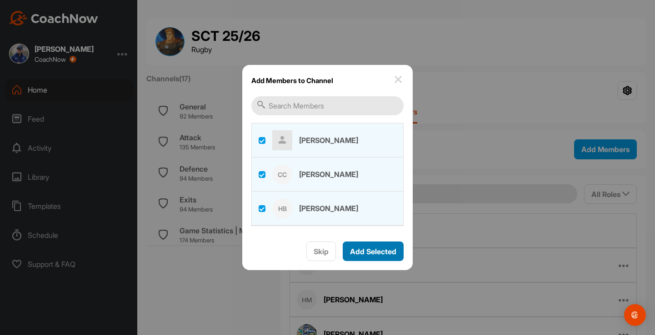
click at [375, 252] on span "Add Selected" at bounding box center [373, 251] width 46 height 9
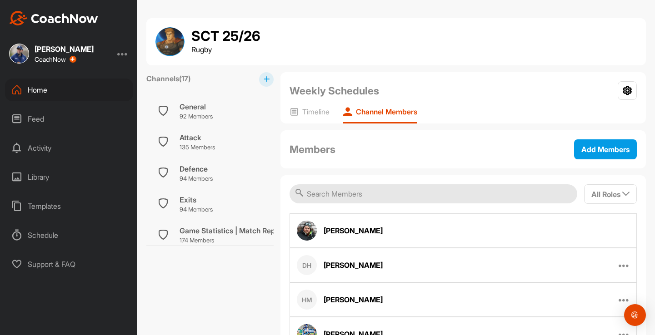
drag, startPoint x: 371, startPoint y: 252, endPoint x: 406, endPoint y: 252, distance: 34.5
click at [406, 252] on div "DH [PERSON_NAME] Remove From Channel" at bounding box center [463, 265] width 347 height 35
